Goal: Information Seeking & Learning: Learn about a topic

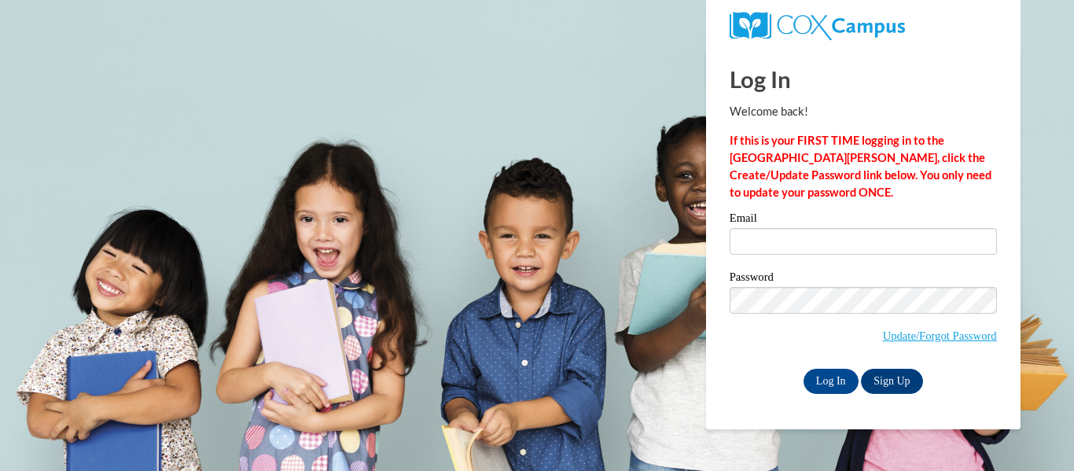
click at [788, 257] on div "Email" at bounding box center [863, 239] width 267 height 54
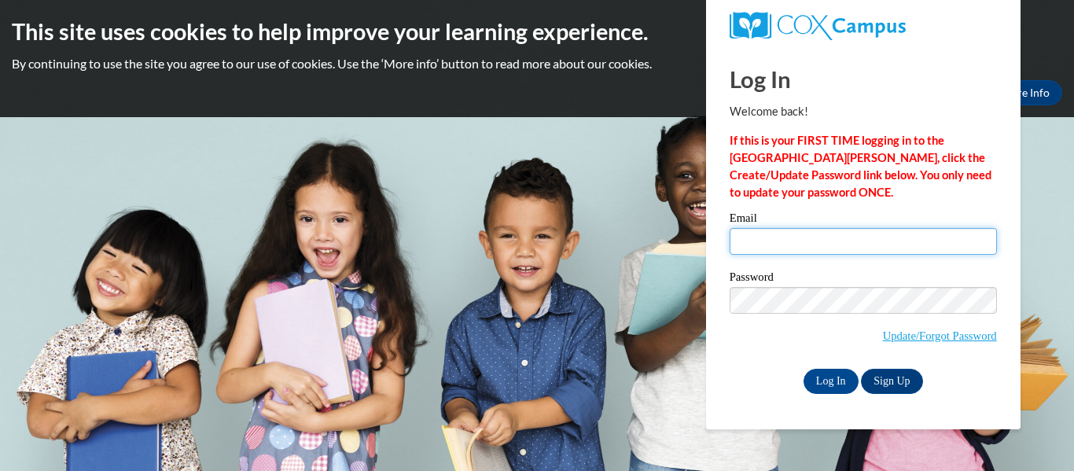
click at [797, 239] on input "Email" at bounding box center [863, 241] width 267 height 27
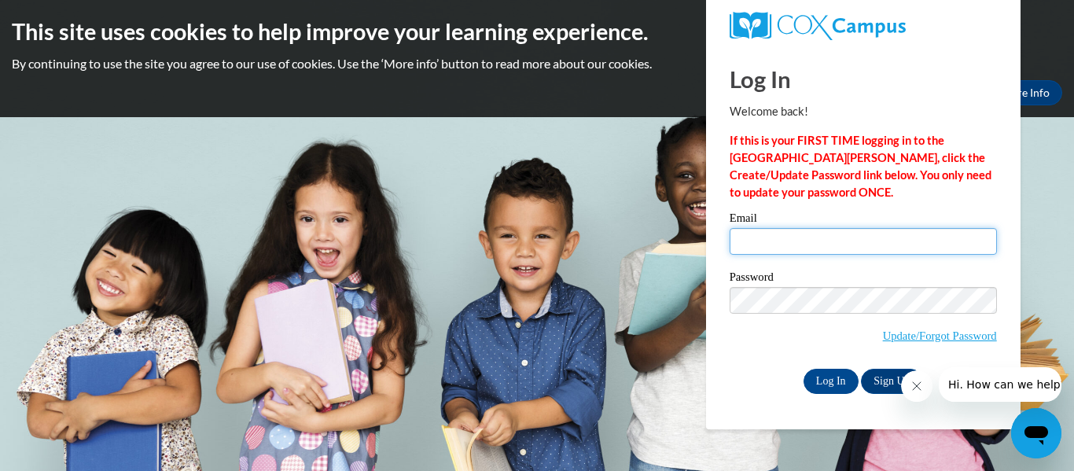
type input "jayleeducker5@gmail.com"
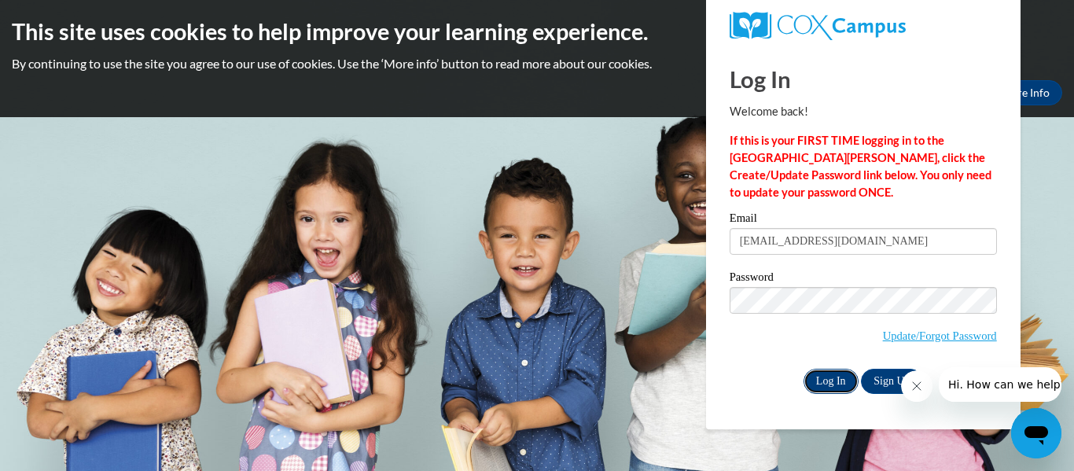
click at [834, 373] on input "Log In" at bounding box center [831, 381] width 55 height 25
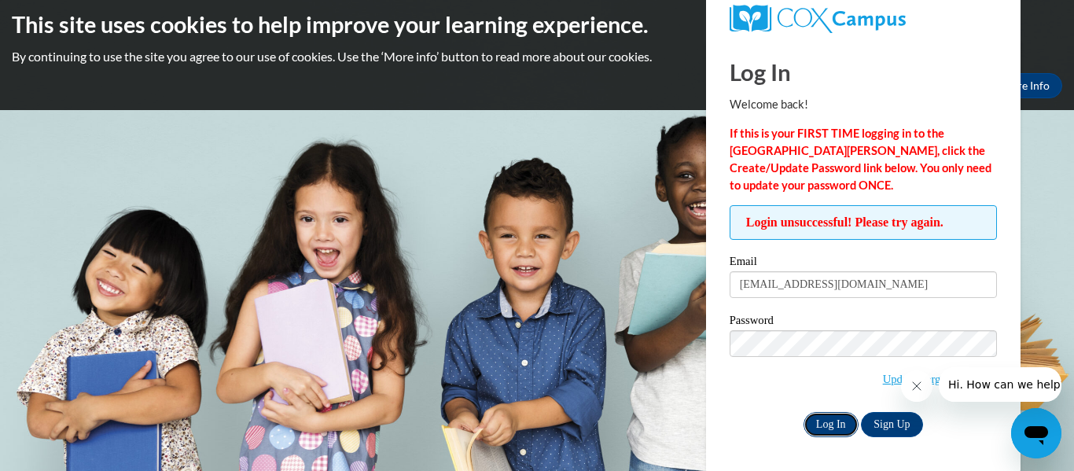
click at [833, 420] on input "Log In" at bounding box center [831, 424] width 55 height 25
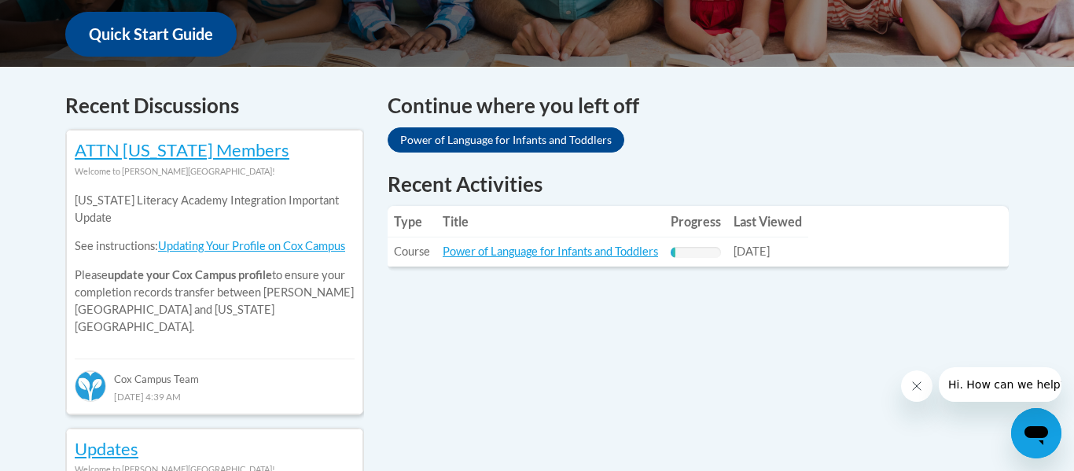
scroll to position [603, 0]
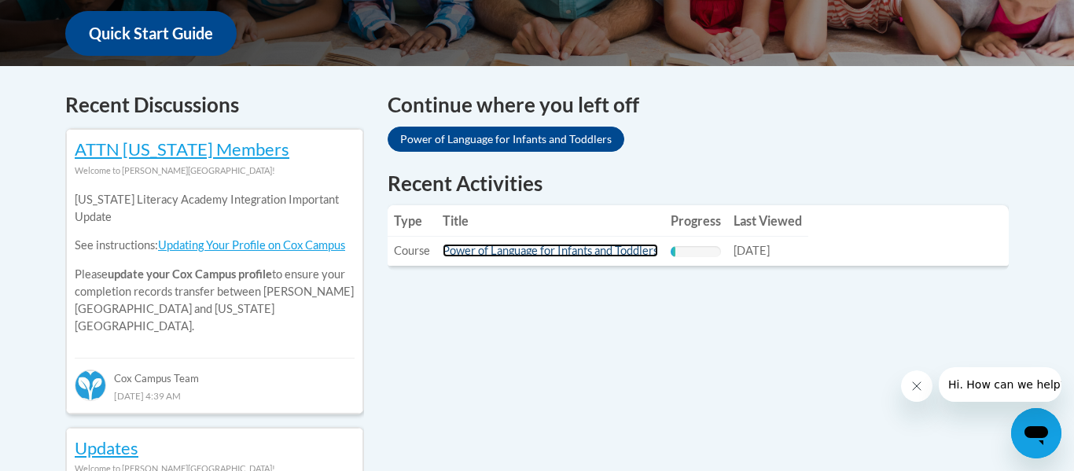
click at [592, 249] on link "Power of Language for Infants and Toddlers" at bounding box center [550, 250] width 215 height 13
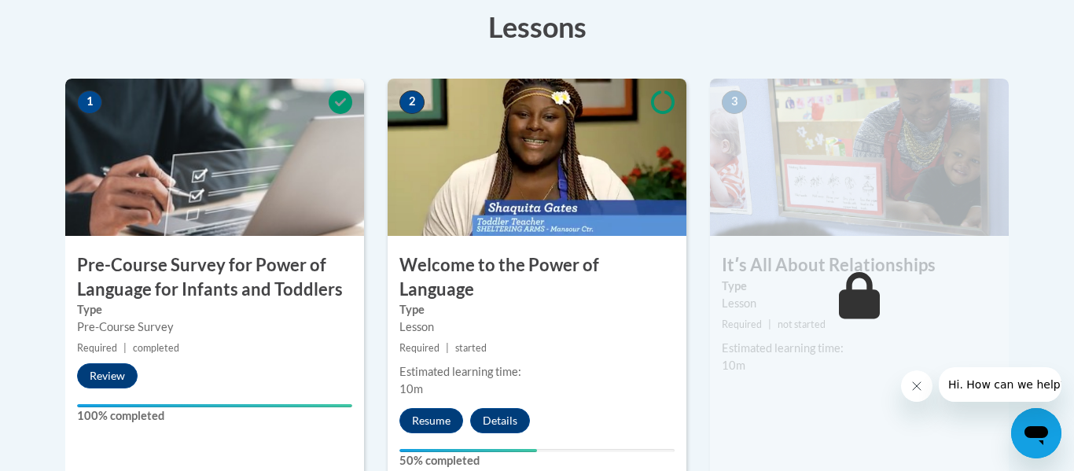
scroll to position [451, 0]
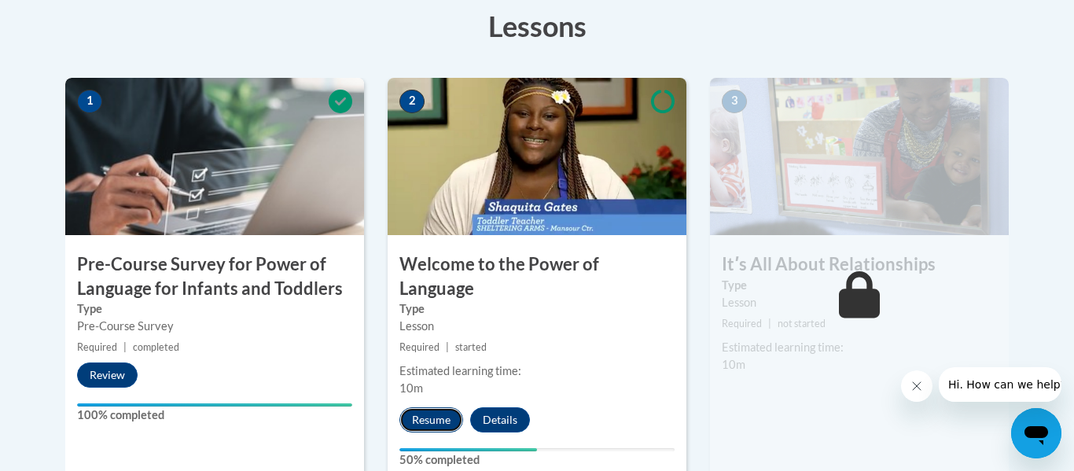
click at [430, 407] on button "Resume" at bounding box center [432, 419] width 64 height 25
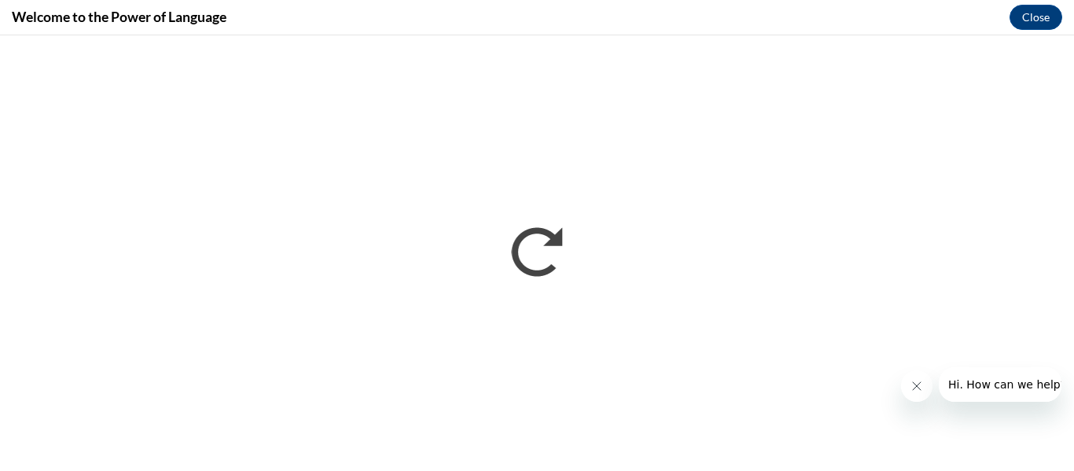
scroll to position [0, 0]
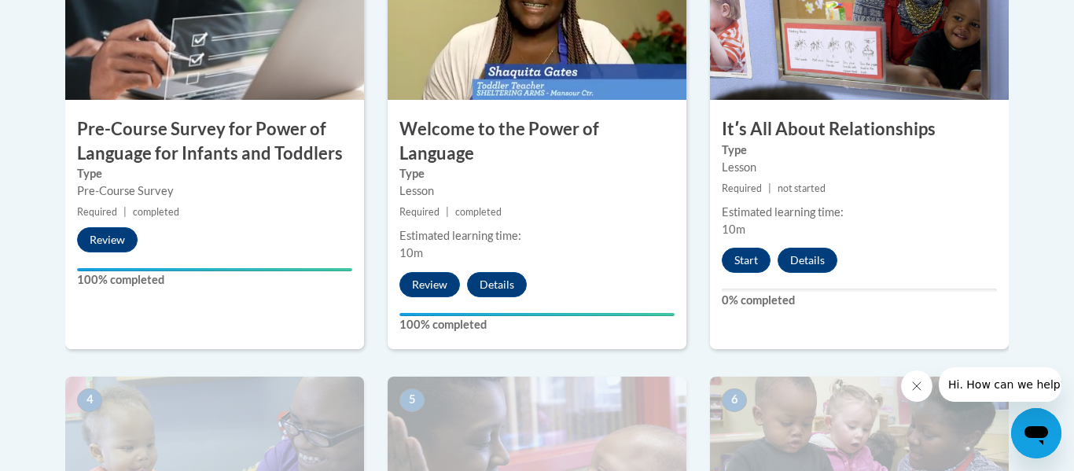
scroll to position [589, 0]
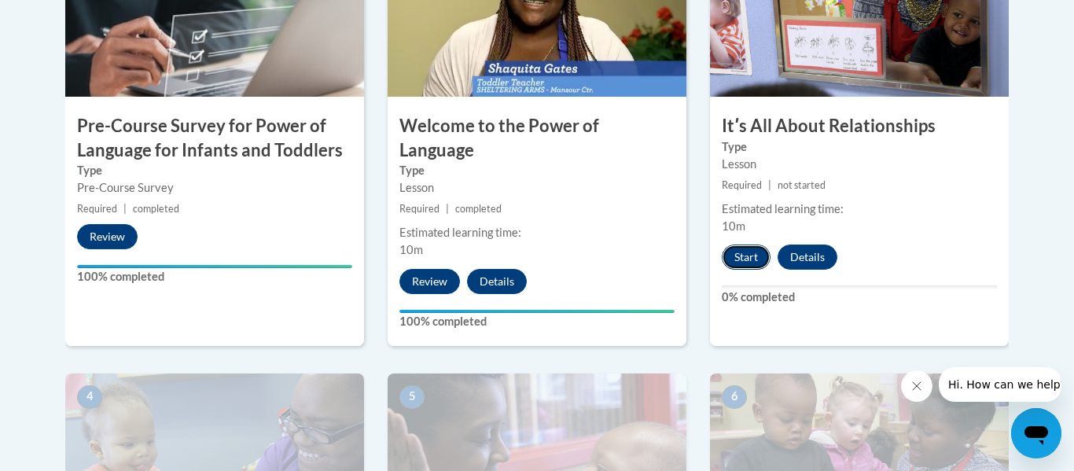
click at [763, 255] on button "Start" at bounding box center [746, 257] width 49 height 25
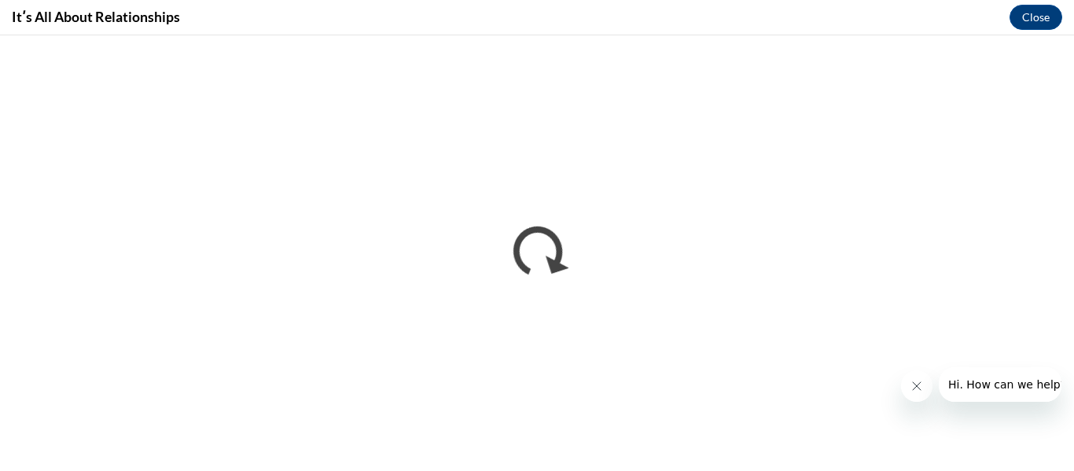
scroll to position [0, 0]
click at [918, 383] on icon "Close message from company" at bounding box center [917, 386] width 13 height 13
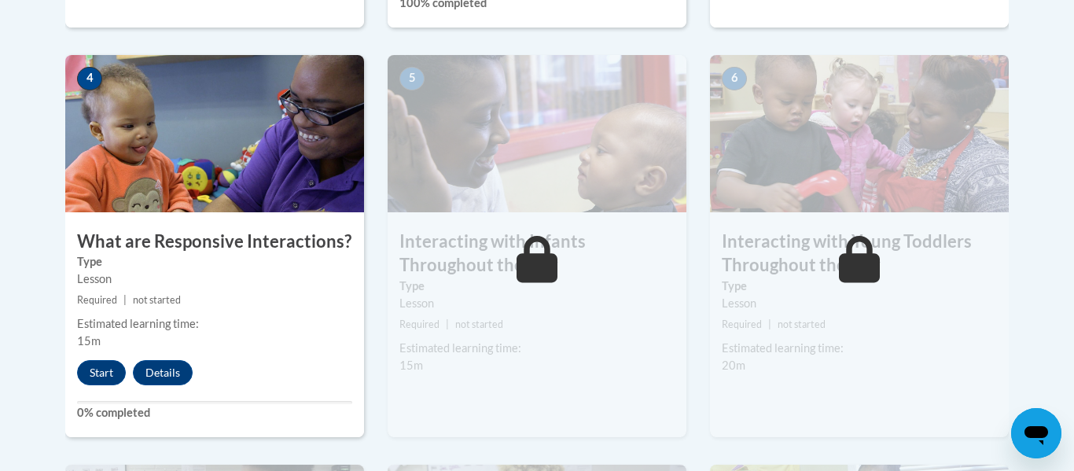
scroll to position [909, 0]
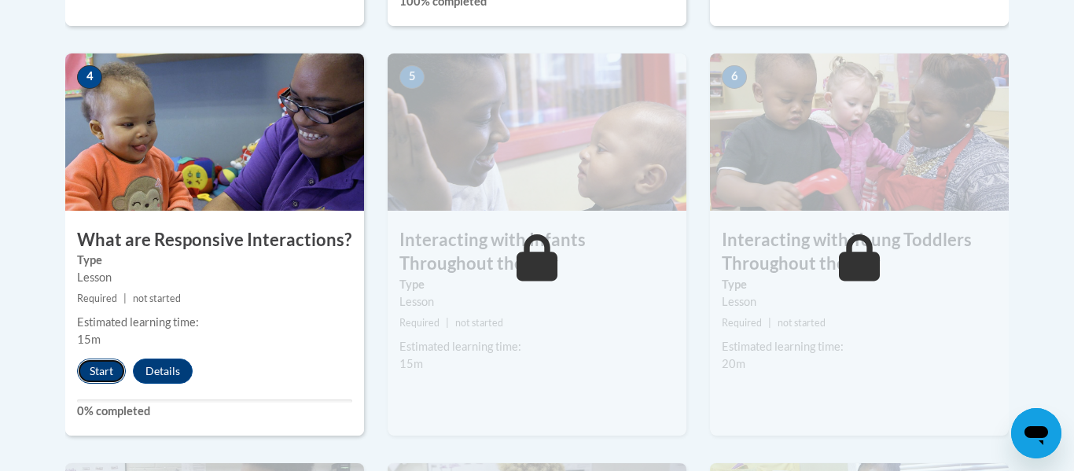
click at [94, 359] on button "Start" at bounding box center [101, 371] width 49 height 25
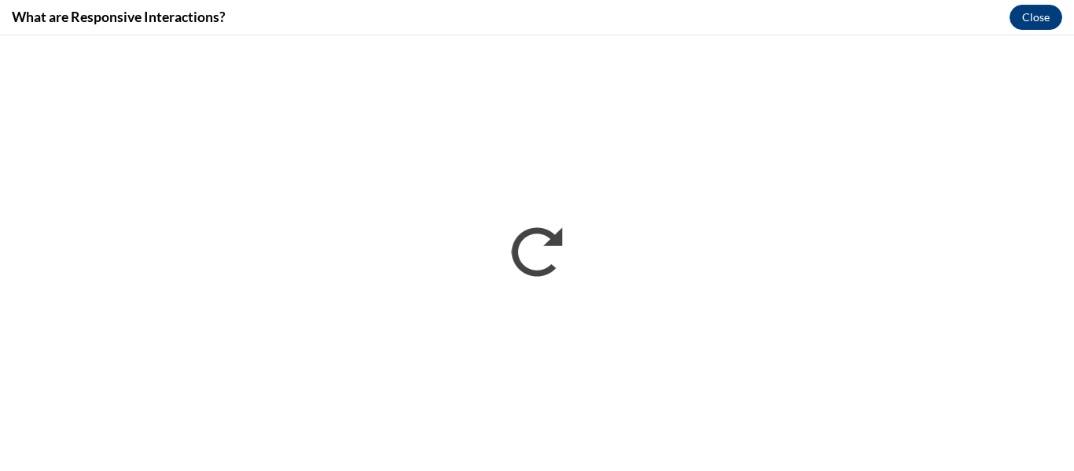
scroll to position [0, 0]
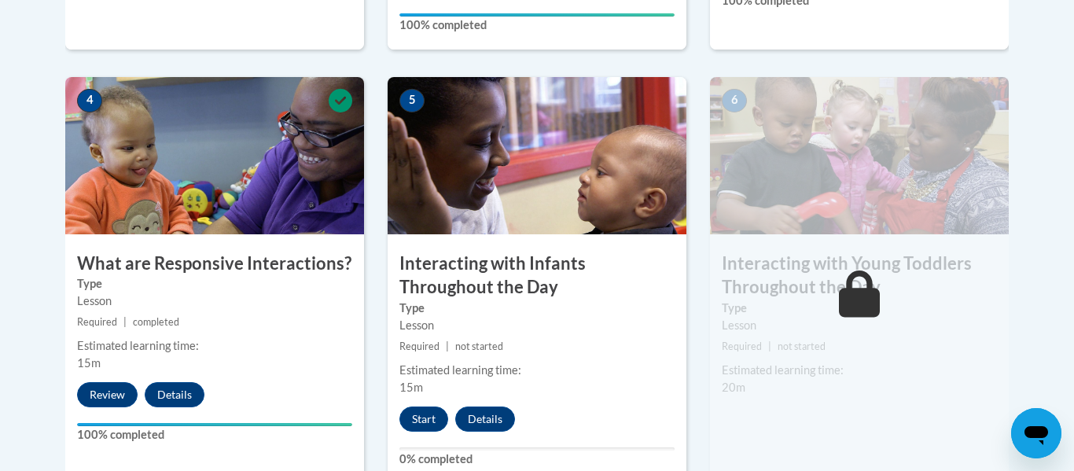
scroll to position [895, 0]
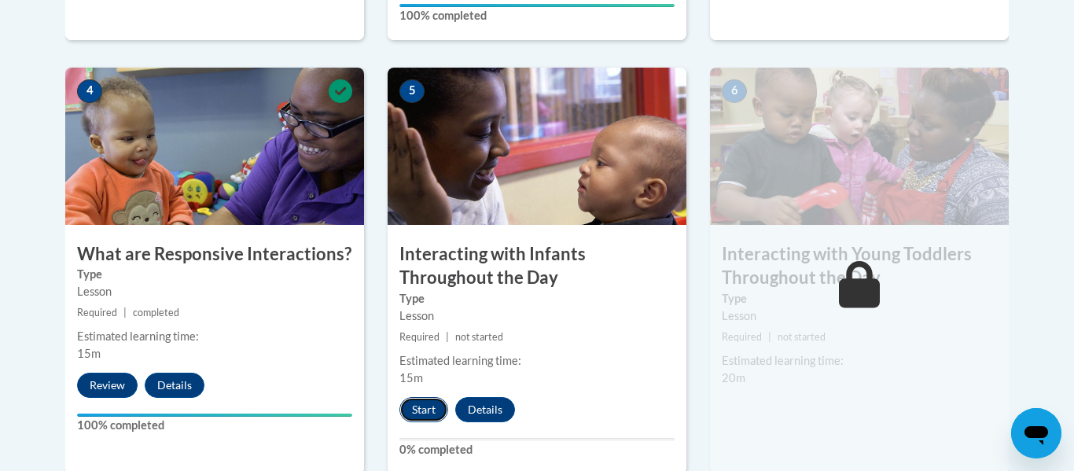
click at [414, 397] on button "Start" at bounding box center [424, 409] width 49 height 25
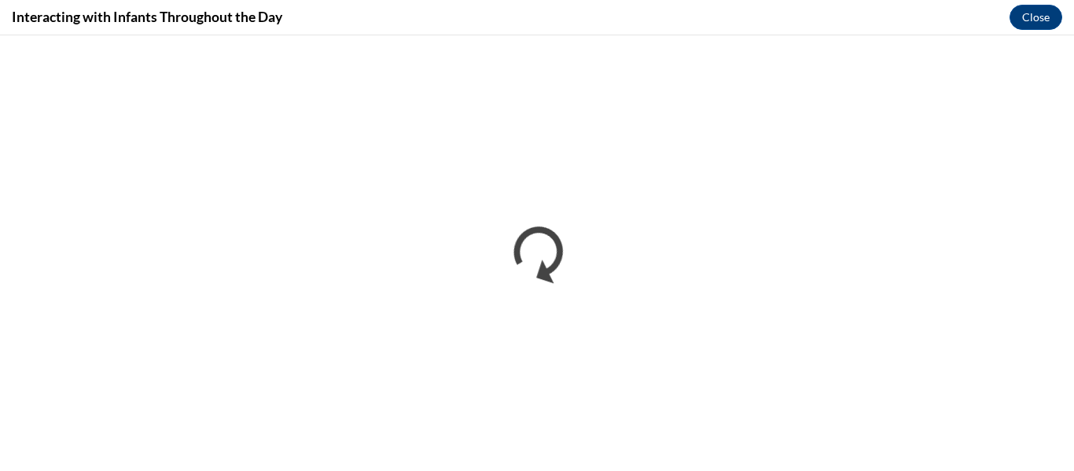
scroll to position [0, 0]
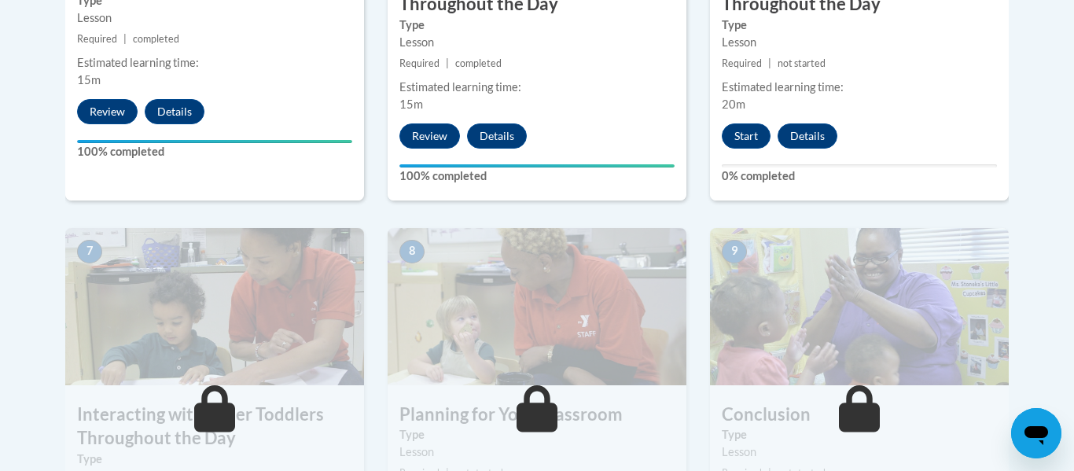
scroll to position [1162, 0]
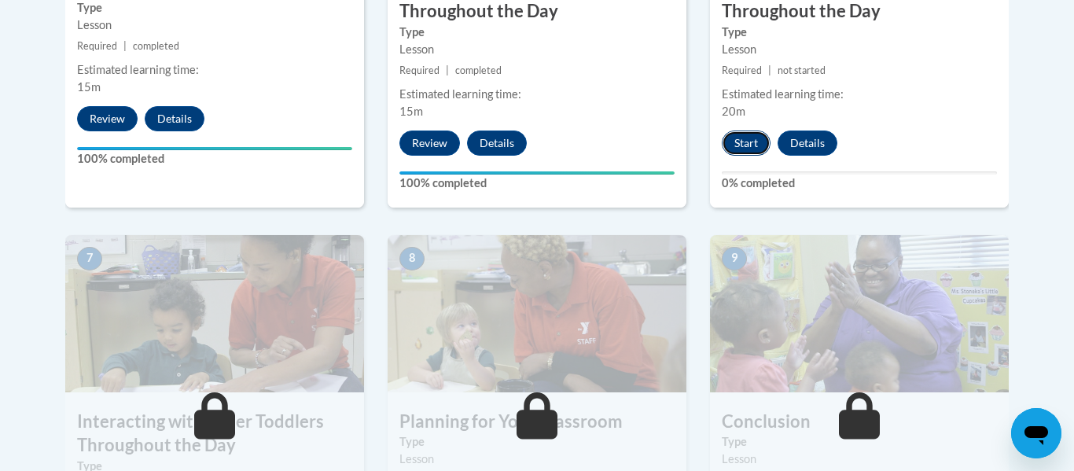
click at [737, 131] on button "Start" at bounding box center [746, 143] width 49 height 25
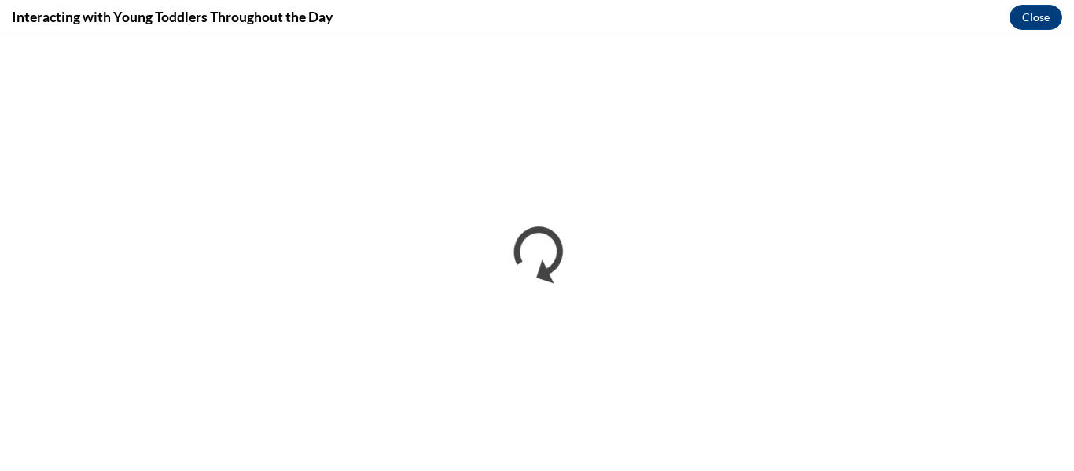
scroll to position [0, 0]
